Goal: Navigation & Orientation: Find specific page/section

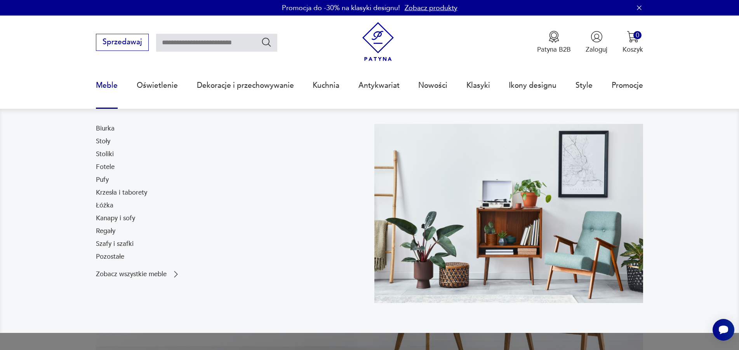
click at [102, 85] on link "Meble" at bounding box center [107, 86] width 22 height 36
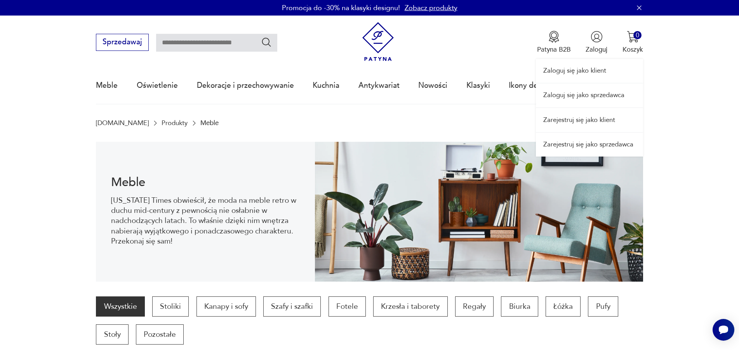
click at [591, 94] on link "Zaloguj się jako sprzedawca" at bounding box center [589, 96] width 107 height 24
